Goal: Check status: Check status

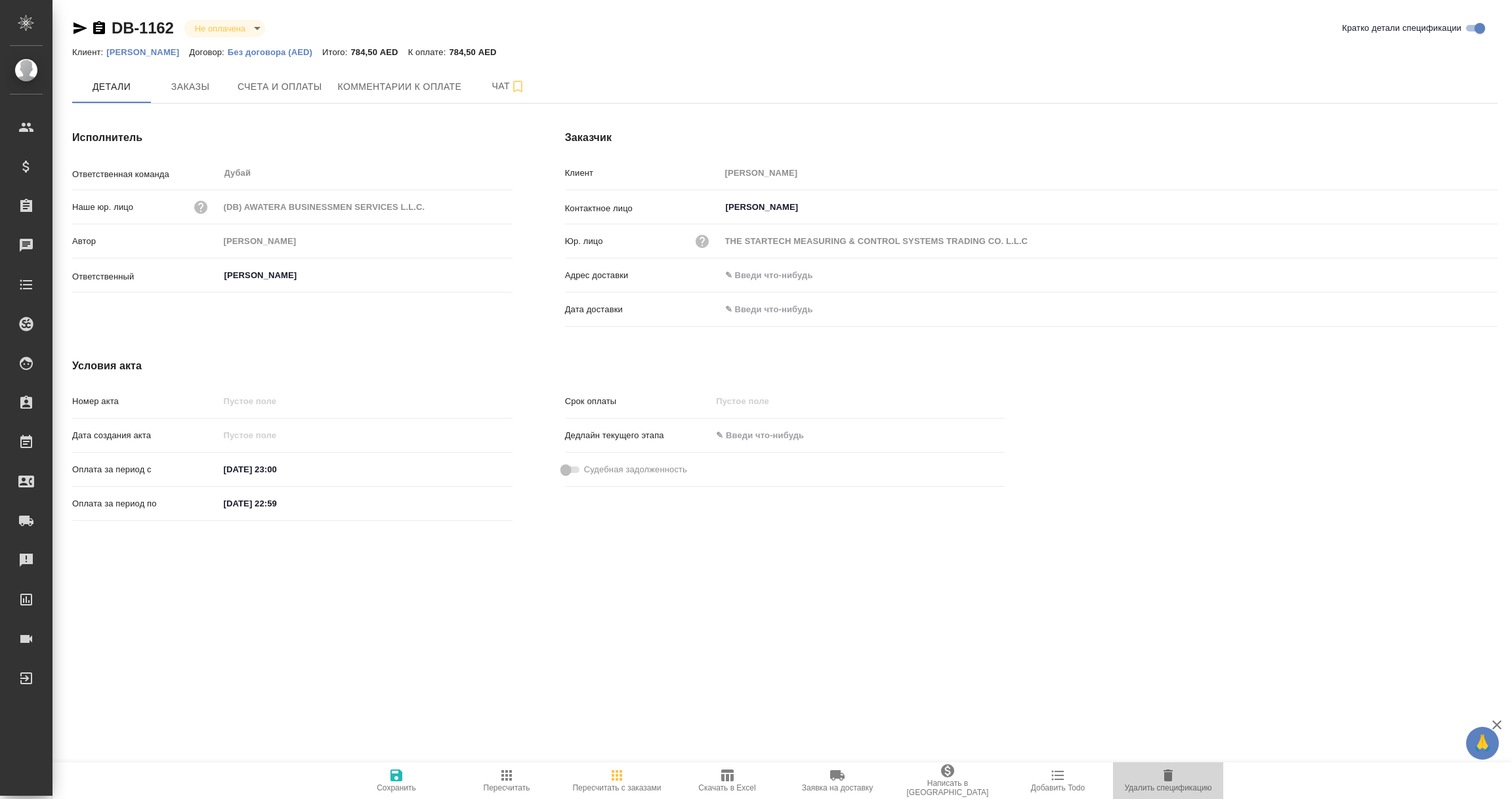
click at [1173, 779] on icon "button" at bounding box center [1167, 775] width 15 height 15
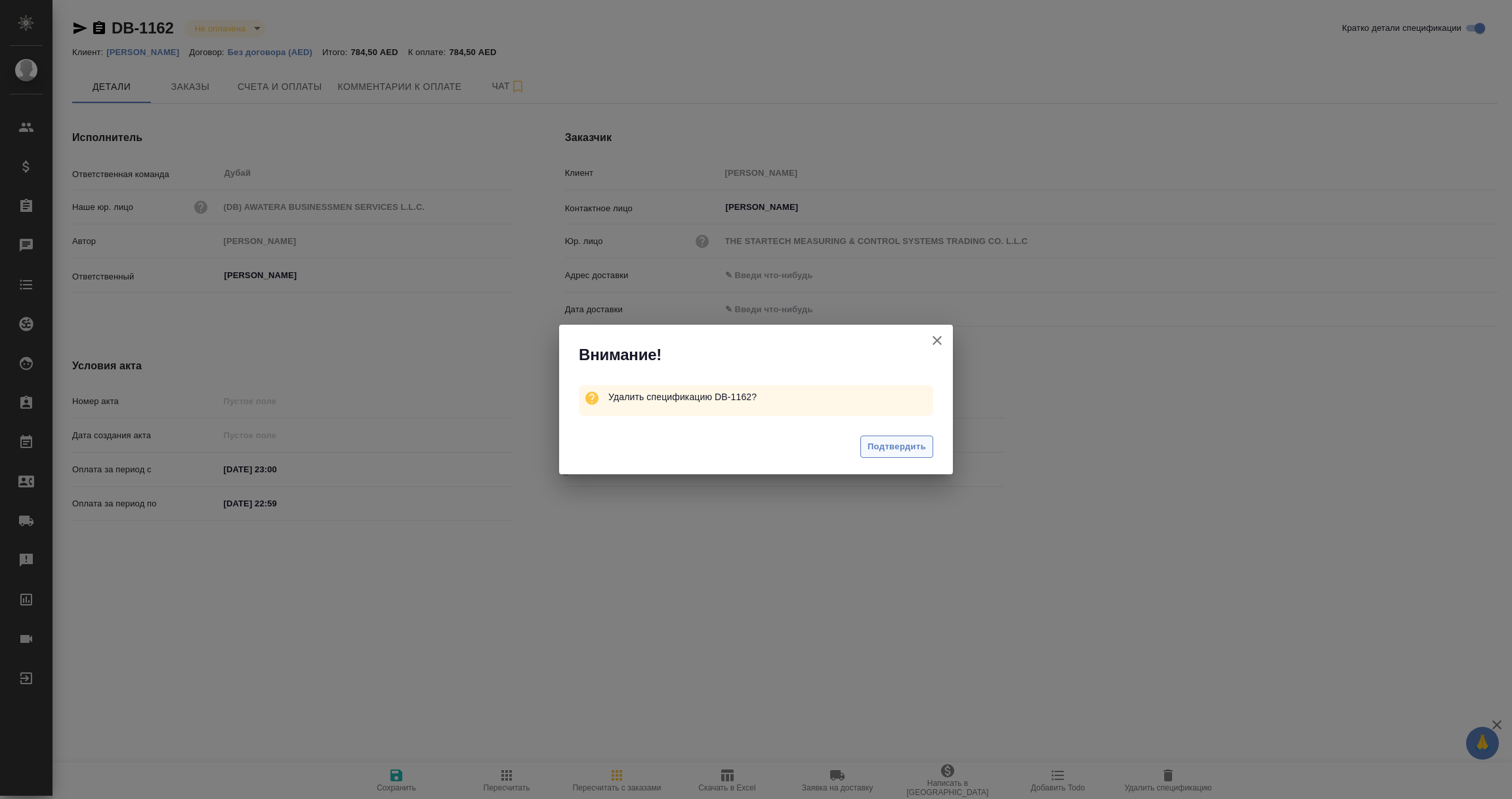
click at [916, 444] on span "Подтвердить" at bounding box center [897, 447] width 59 height 15
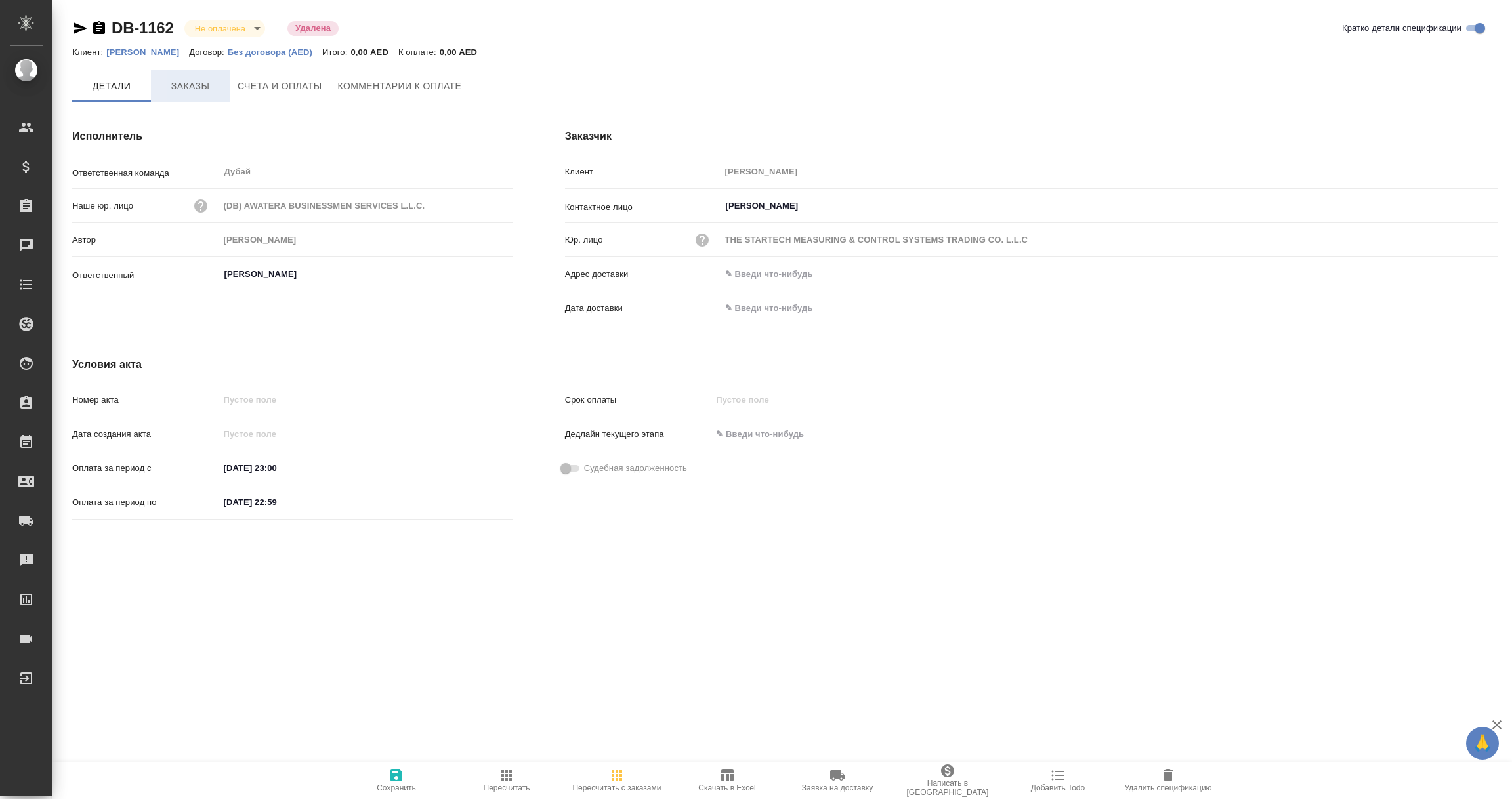
click at [202, 85] on span "Заказы" at bounding box center [191, 86] width 63 height 16
click at [188, 81] on span "Заказы" at bounding box center [191, 86] width 63 height 16
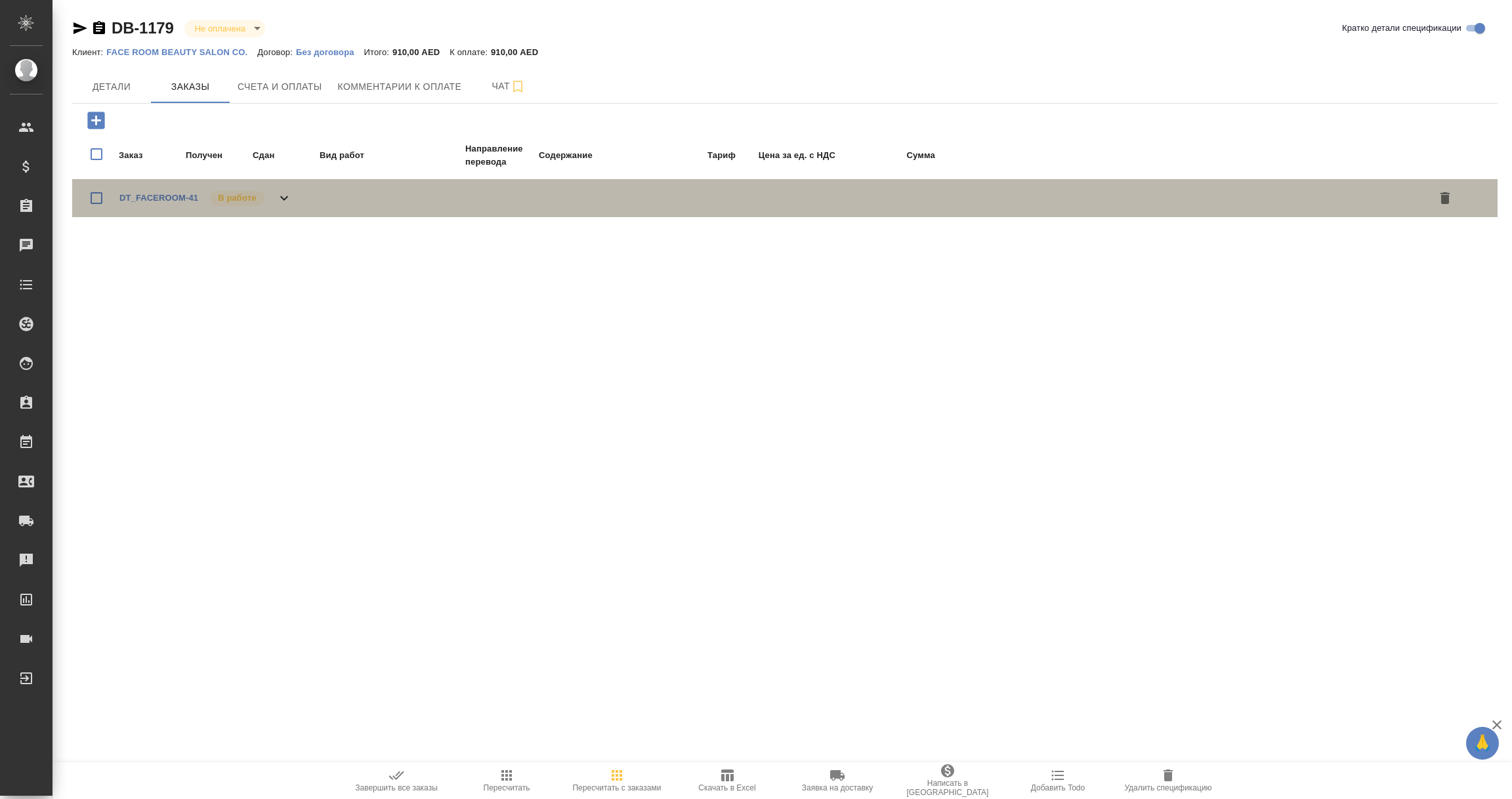
click at [132, 189] on div "DT_FACEROOM-41 В работе" at bounding box center [205, 198] width 173 height 18
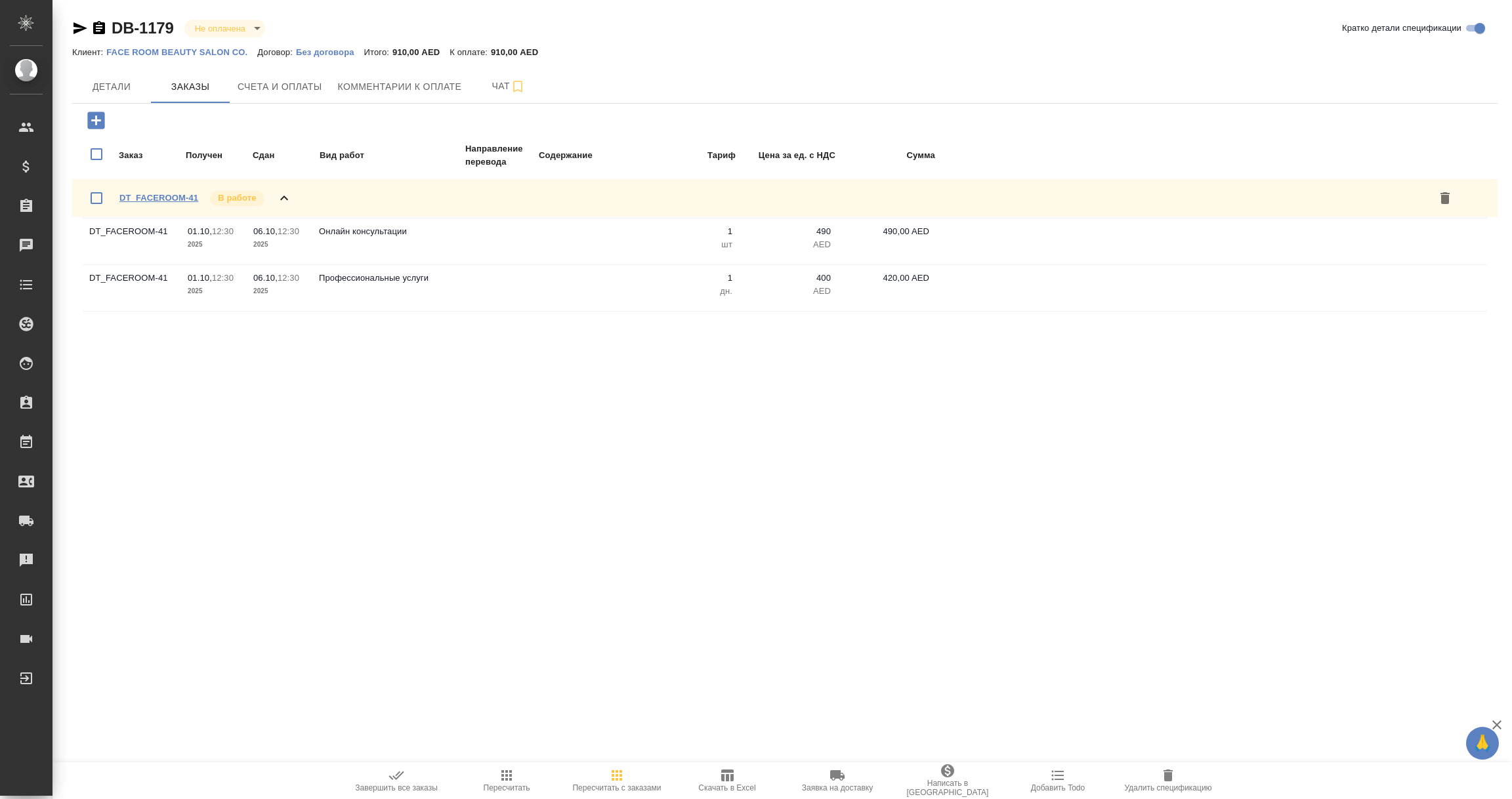
click at [164, 197] on link "DT_FACEROOM-41" at bounding box center [158, 197] width 79 height 10
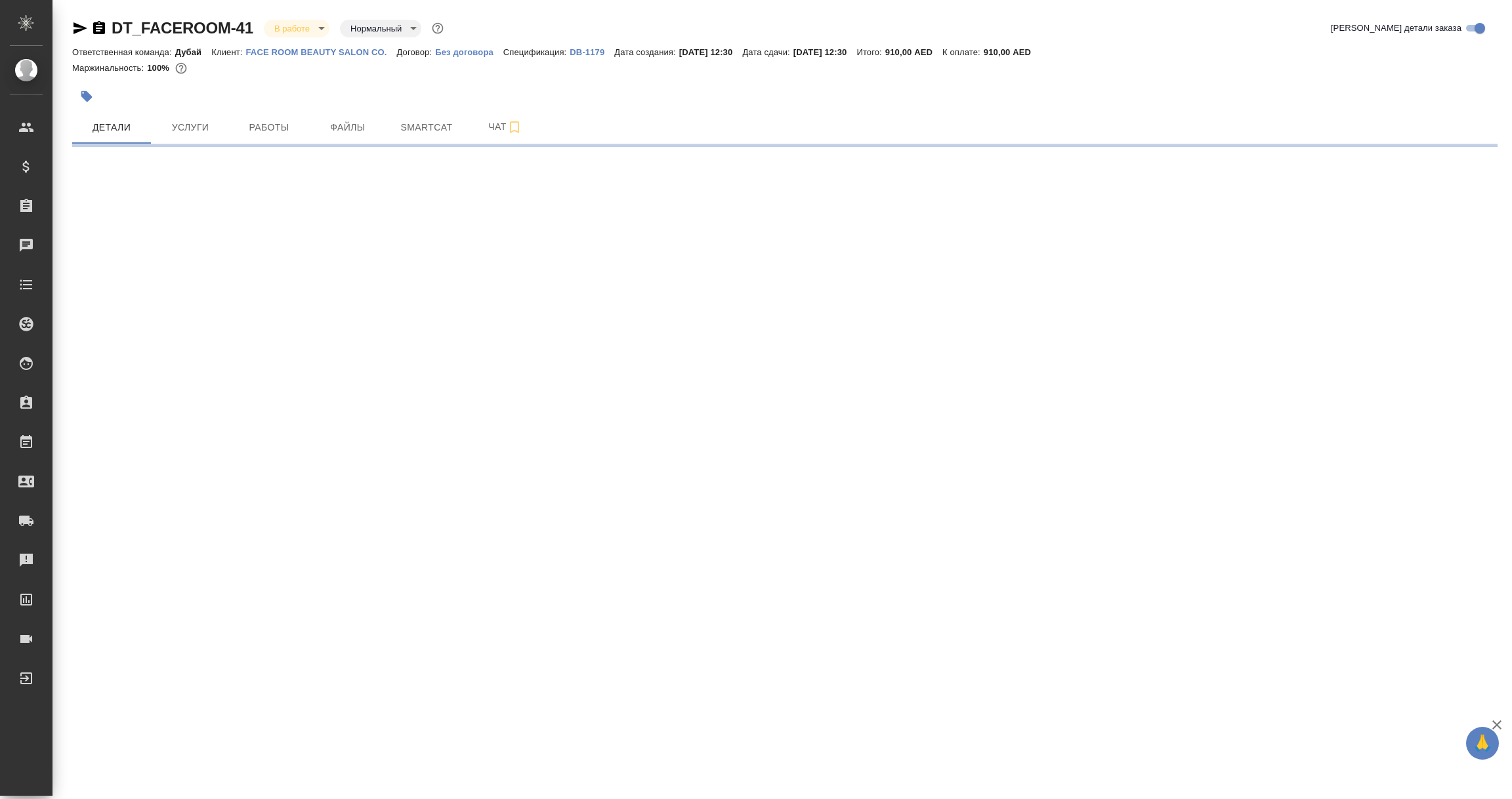
select select "RU"
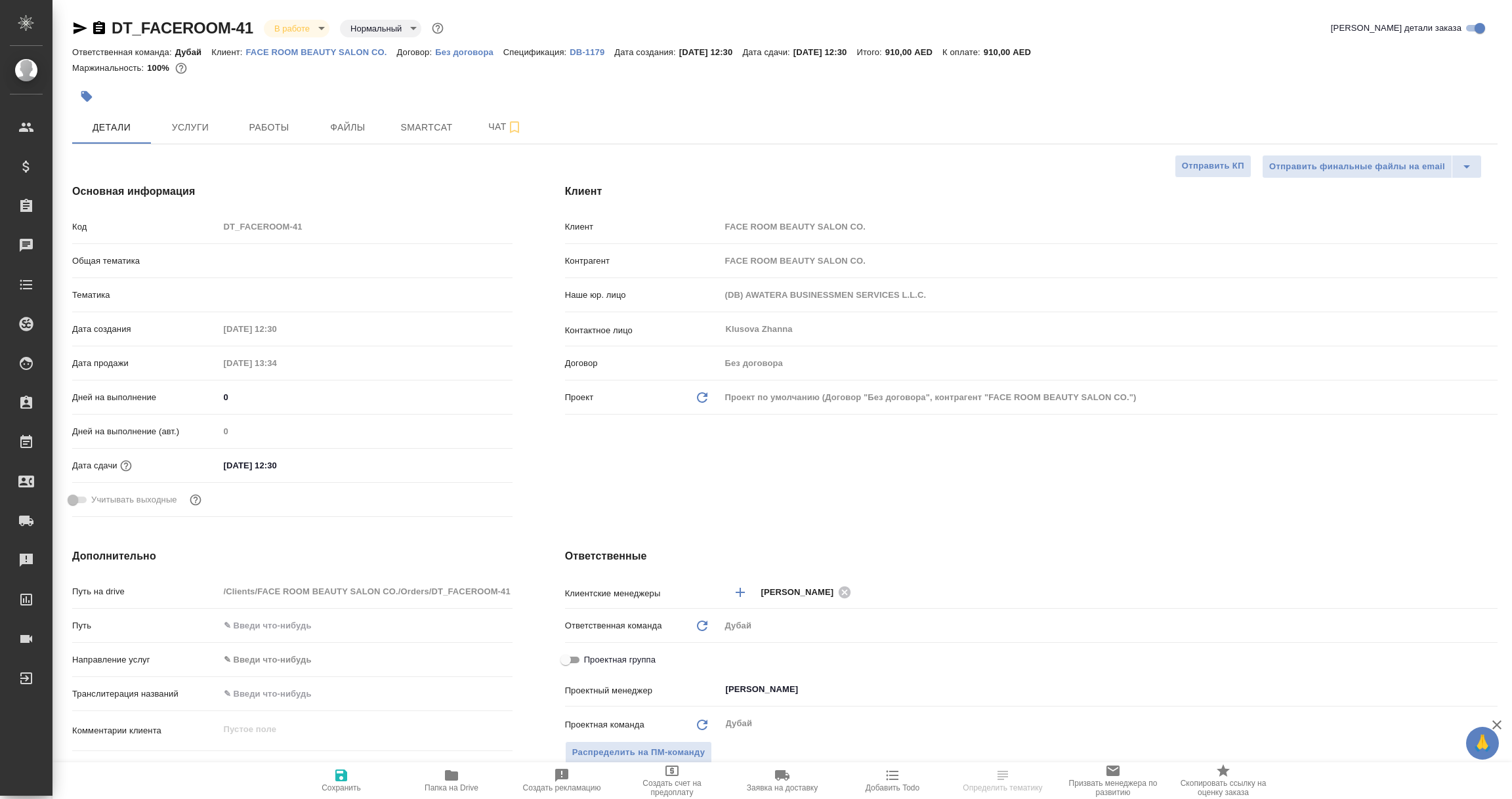
type textarea "x"
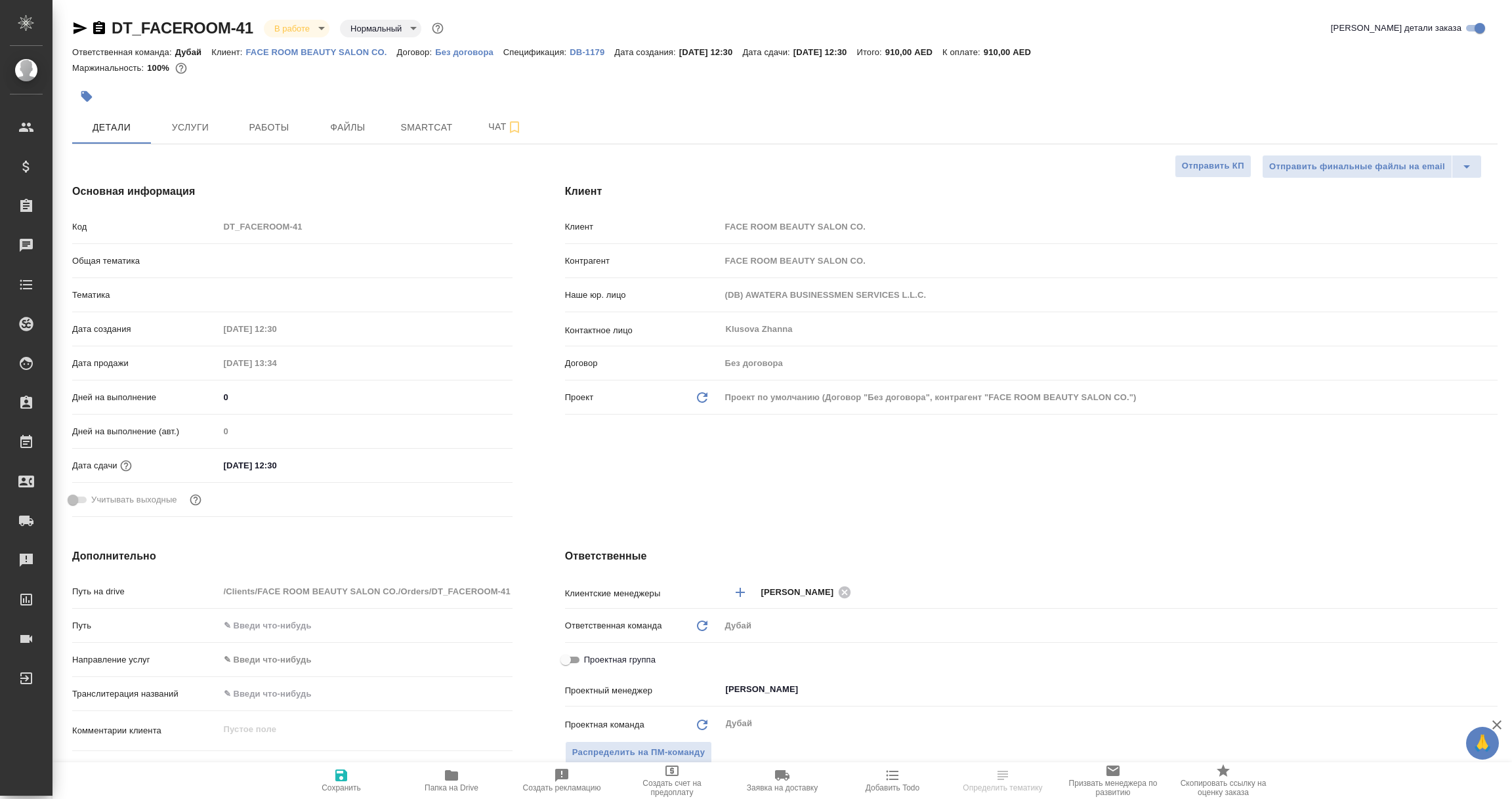
type textarea "x"
click at [185, 135] on button "Услуги" at bounding box center [190, 128] width 79 height 33
